Goal: Task Accomplishment & Management: Manage account settings

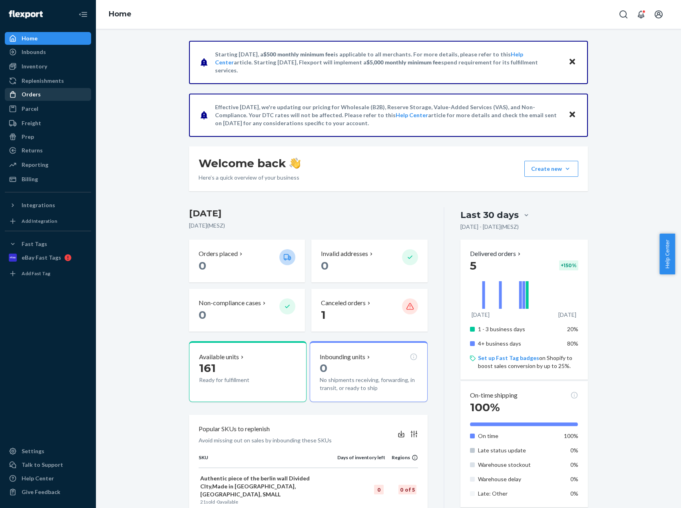
click at [45, 95] on div "Orders" at bounding box center [48, 94] width 85 height 11
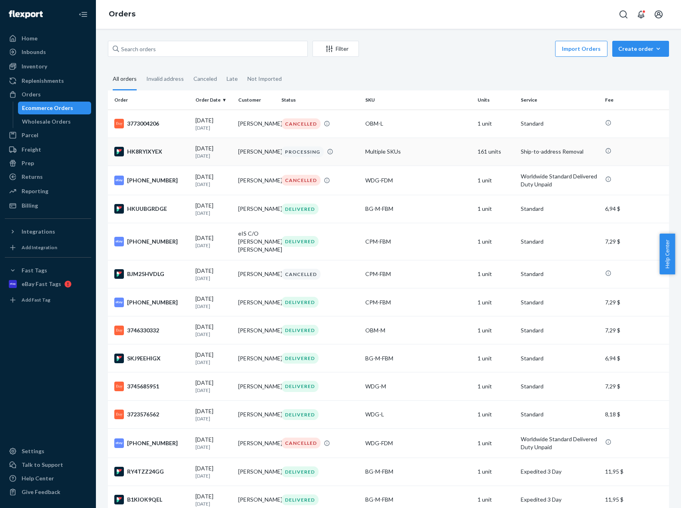
click at [230, 156] on p "[DATE]" at bounding box center [213, 155] width 37 height 7
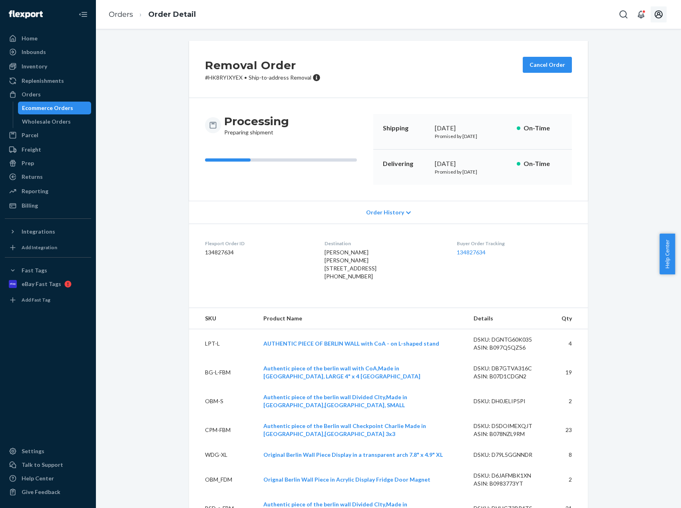
click at [660, 14] on icon "Open account menu" at bounding box center [659, 14] width 8 height 8
click at [634, 78] on div "Settings" at bounding box center [641, 79] width 62 height 14
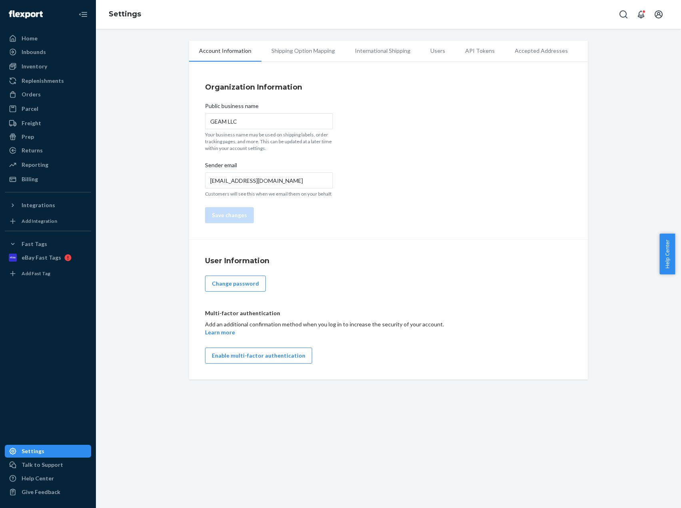
click at [313, 52] on li "Shipping Option Mapping" at bounding box center [303, 51] width 84 height 20
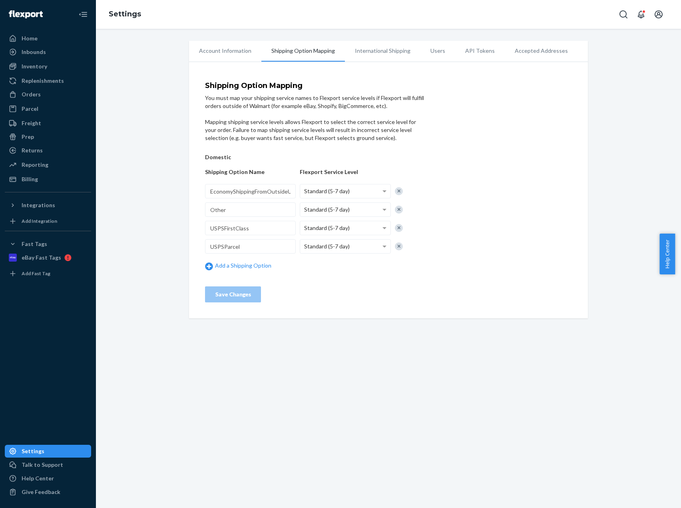
click at [378, 51] on li "International Shipping" at bounding box center [383, 51] width 76 height 20
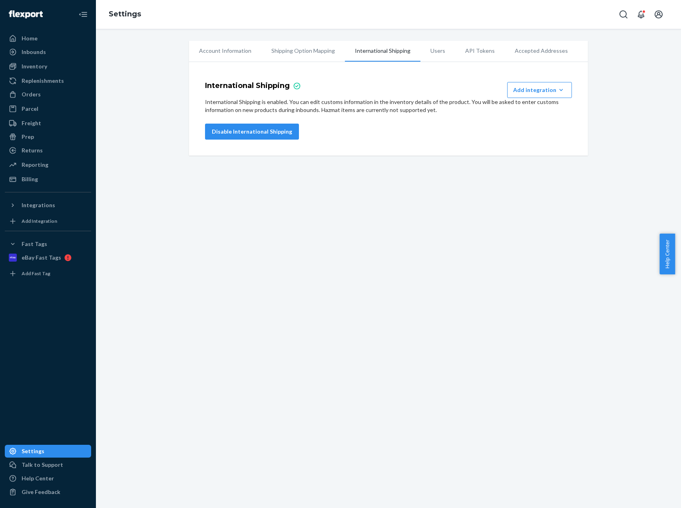
click at [435, 51] on li "Users" at bounding box center [438, 51] width 35 height 20
